Goal: Task Accomplishment & Management: Use online tool/utility

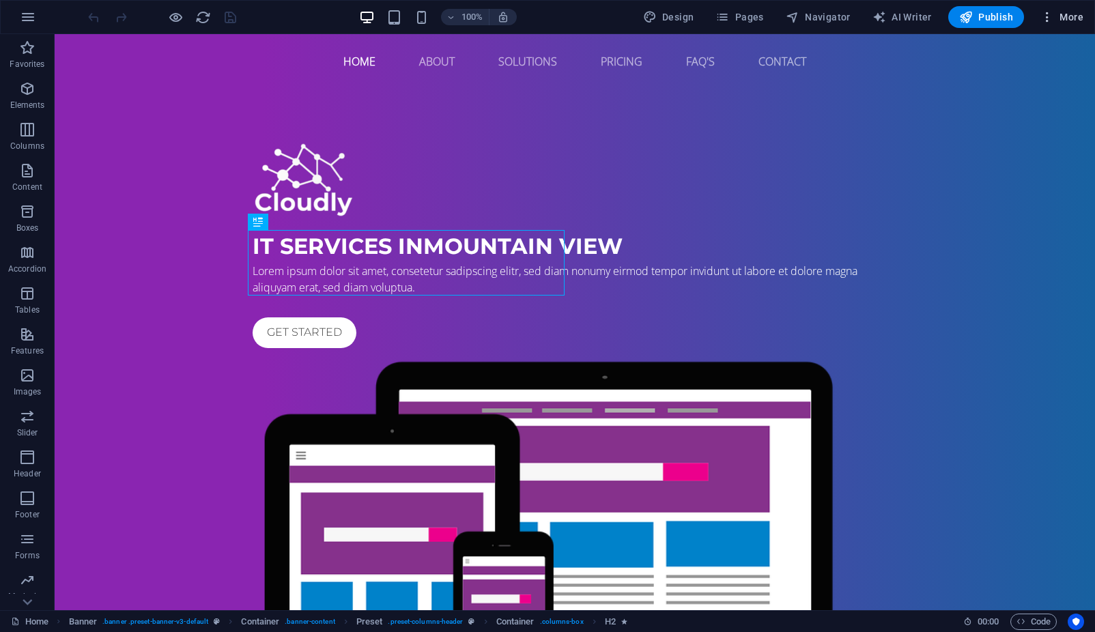
click at [1045, 18] on icon "button" at bounding box center [1047, 17] width 14 height 14
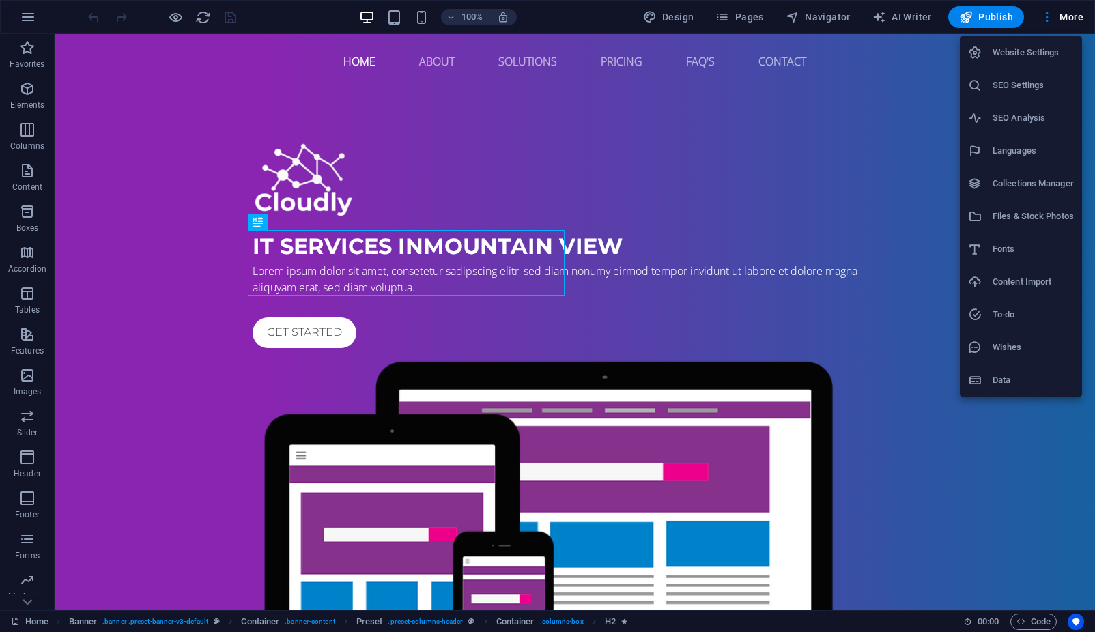
click at [1039, 56] on h6 "Website Settings" at bounding box center [1032, 52] width 81 height 16
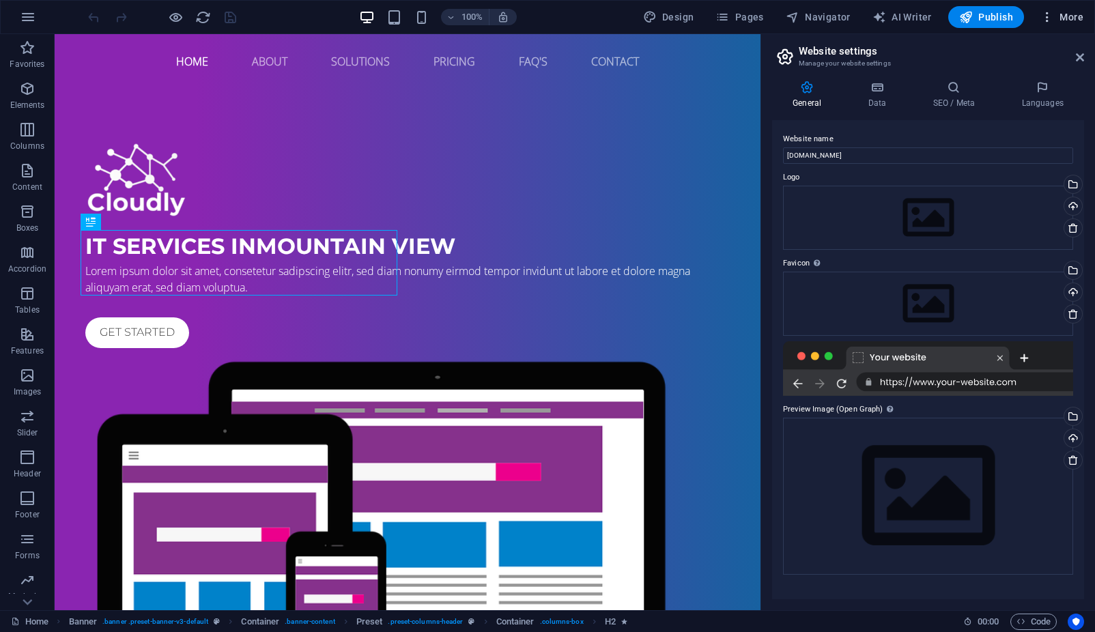
click at [1060, 21] on span "More" at bounding box center [1061, 17] width 43 height 14
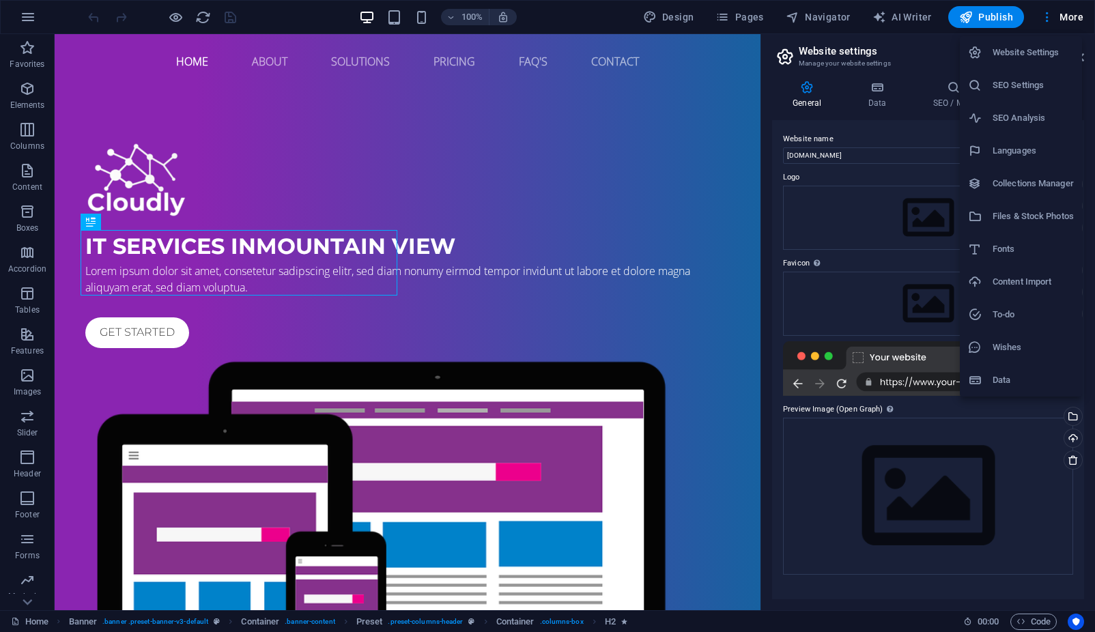
click at [1002, 50] on h6 "Website Settings" at bounding box center [1032, 52] width 81 height 16
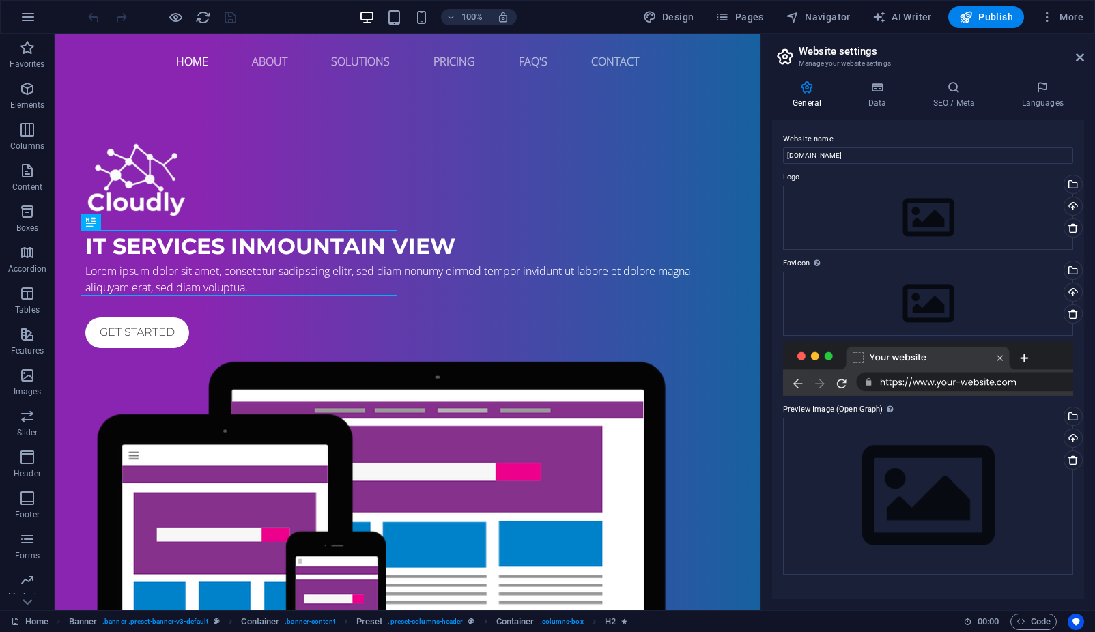
click at [798, 100] on h4 "General" at bounding box center [809, 95] width 75 height 29
click at [744, 23] on span "Pages" at bounding box center [739, 17] width 48 height 14
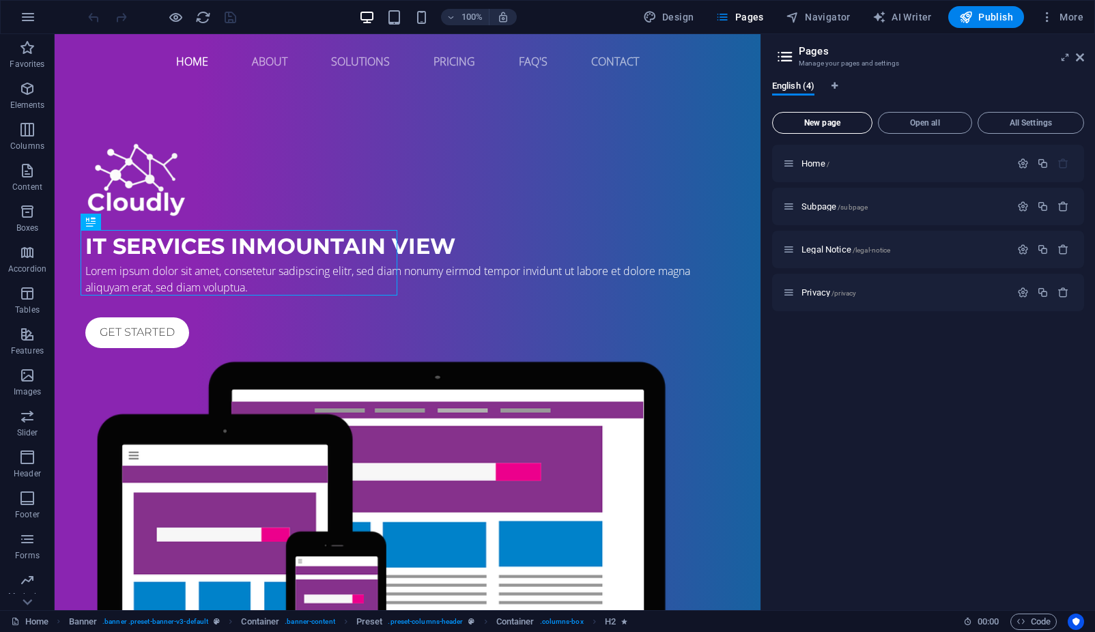
click at [829, 130] on button "New page" at bounding box center [822, 123] width 100 height 22
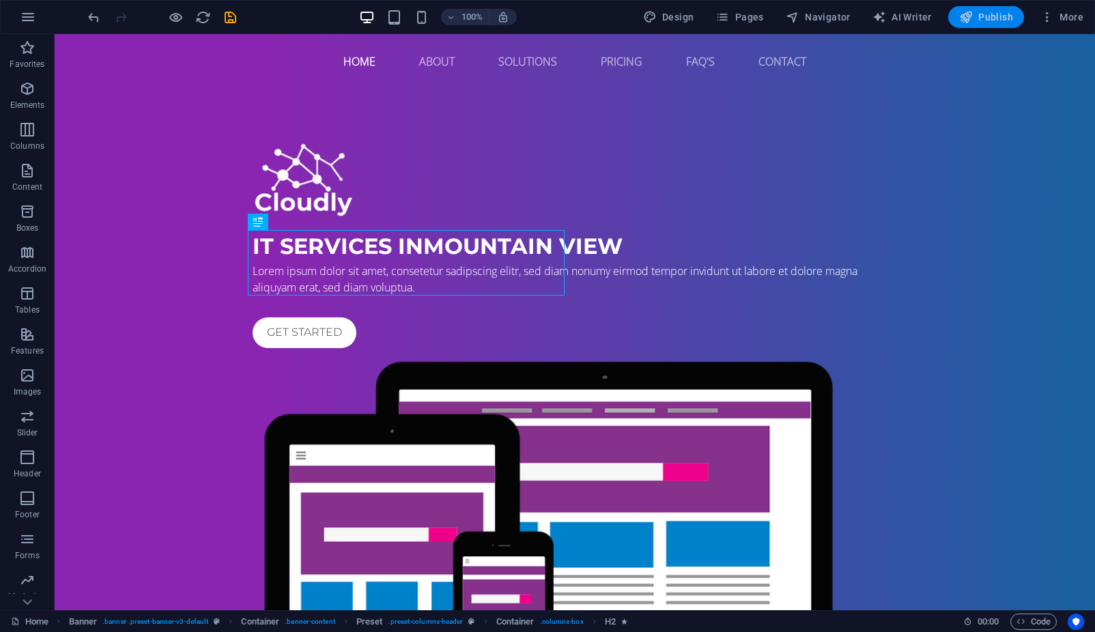
click at [983, 14] on span "Publish" at bounding box center [986, 17] width 54 height 14
checkbox input "false"
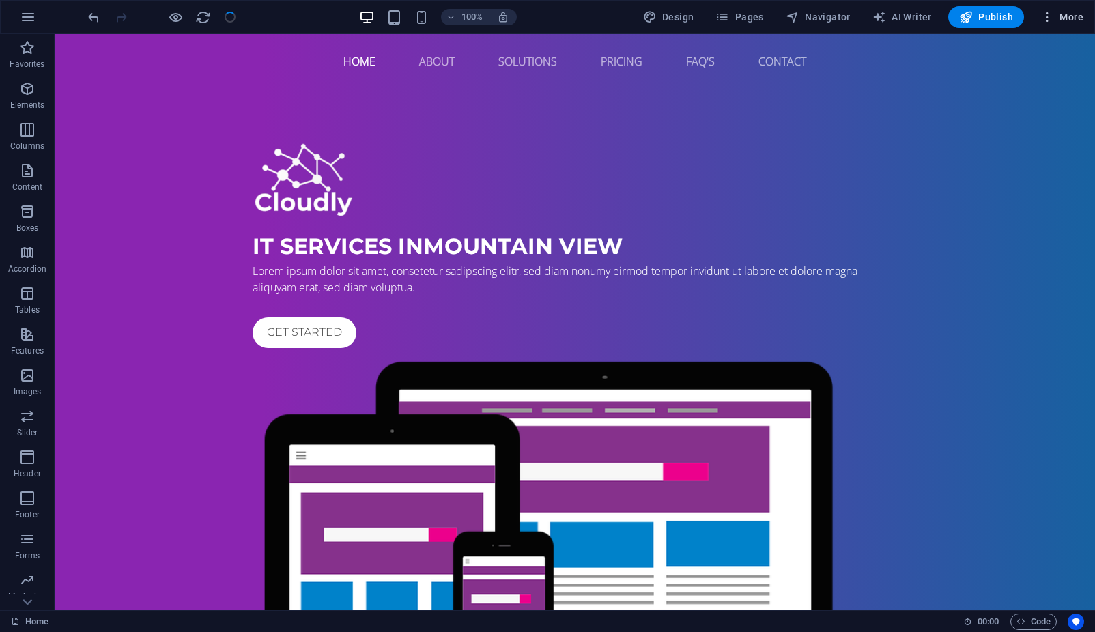
click at [1052, 17] on icon "button" at bounding box center [1047, 17] width 14 height 14
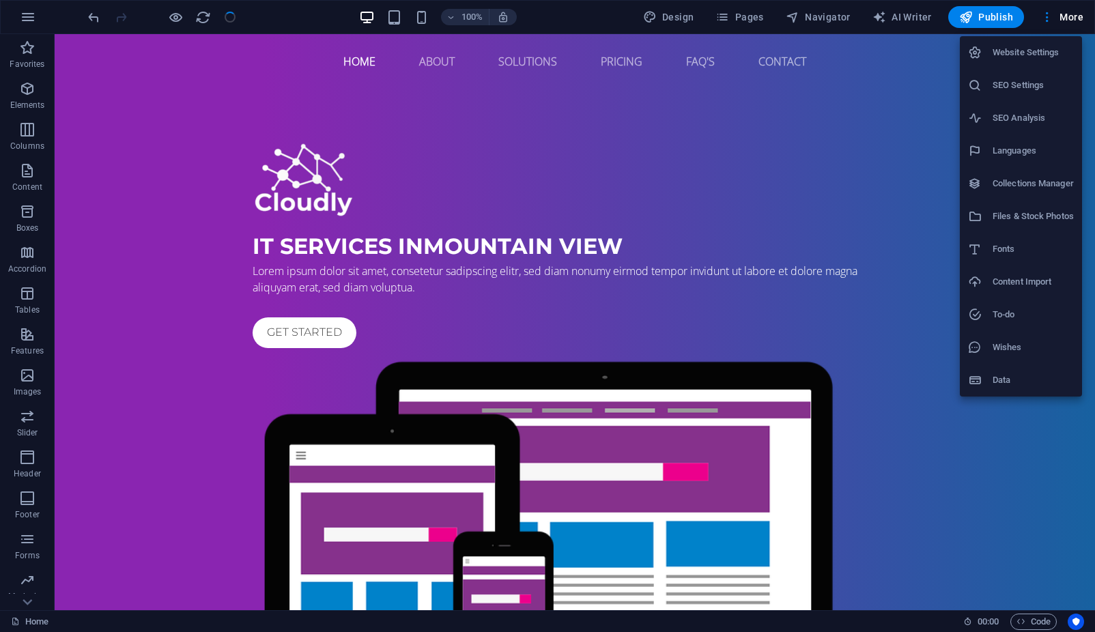
click at [193, 139] on div at bounding box center [547, 316] width 1095 height 632
